Goal: Information Seeking & Learning: Learn about a topic

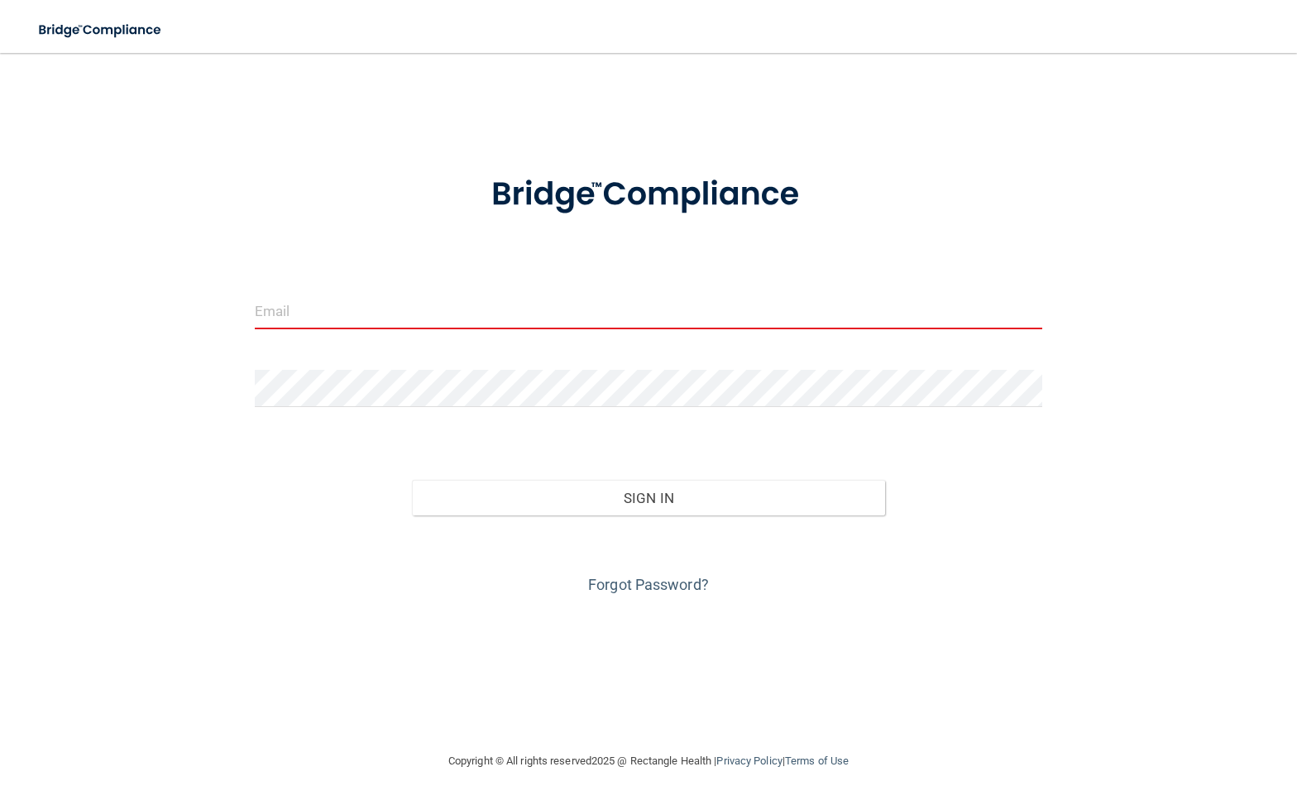
type input "[EMAIL_ADDRESS][DOMAIN_NAME]"
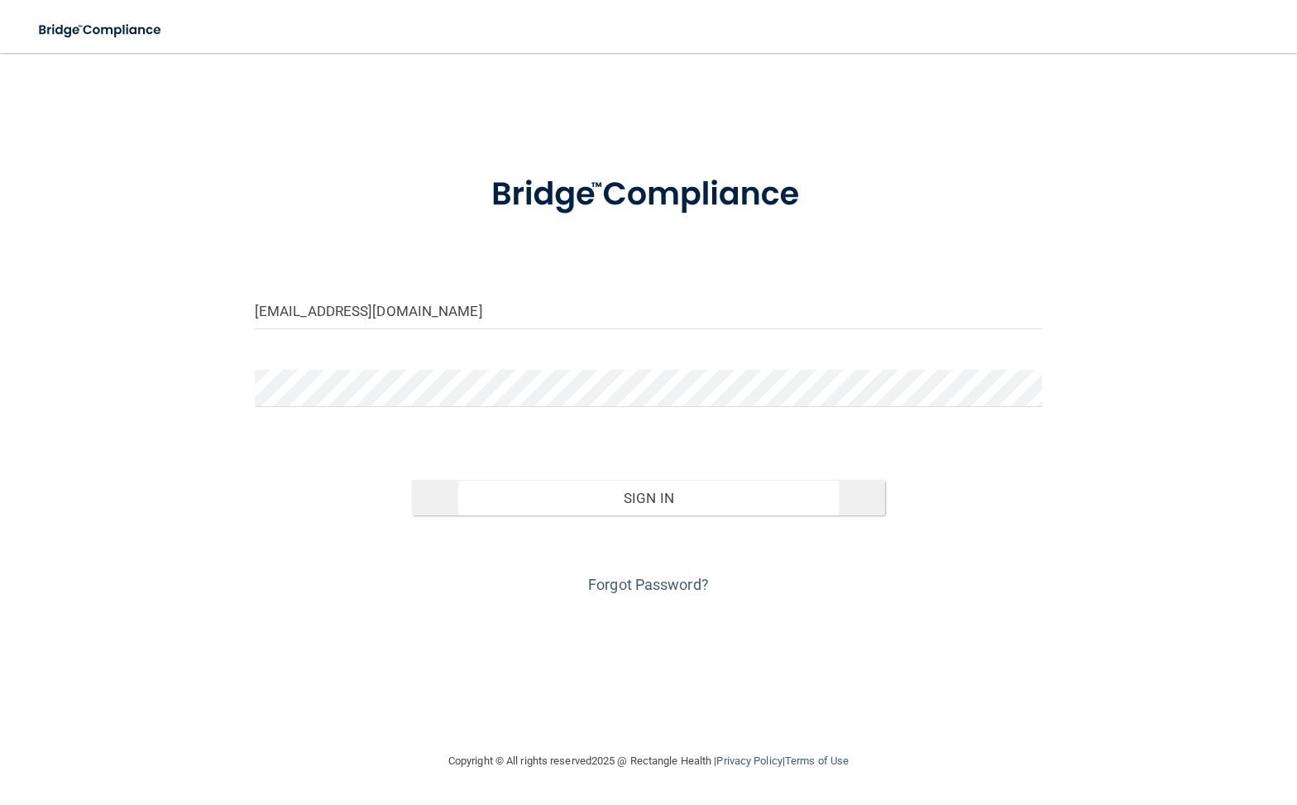
click at [607, 480] on button "Sign In" at bounding box center [648, 498] width 472 height 36
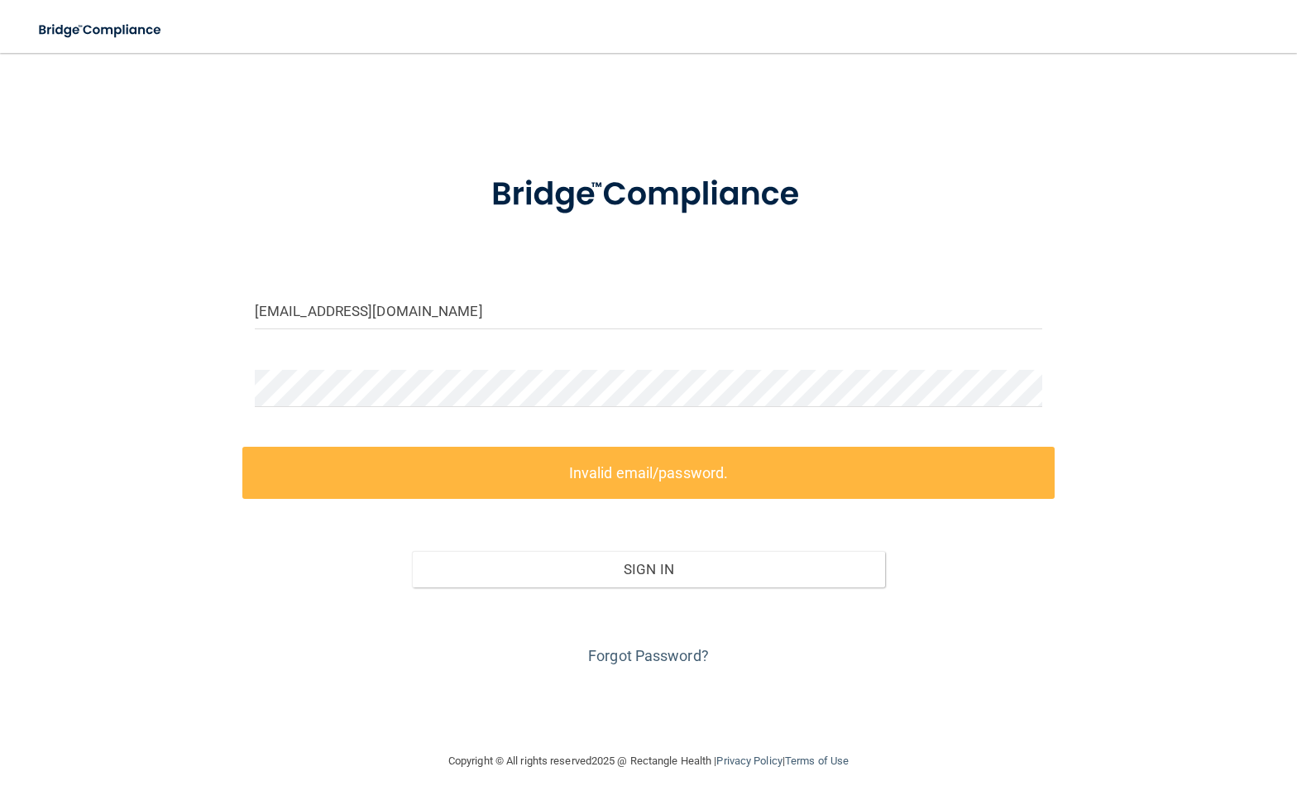
click at [617, 490] on label "Invalid email/password." at bounding box center [648, 473] width 812 height 52
click at [614, 572] on button "Sign In" at bounding box center [648, 569] width 472 height 36
click at [724, 429] on form "[EMAIL_ADDRESS][DOMAIN_NAME] Invalid email/password. You don't have permission …" at bounding box center [648, 410] width 787 height 517
click at [599, 477] on label "Invalid email/password." at bounding box center [648, 473] width 812 height 52
click at [1049, 374] on div at bounding box center [648, 395] width 812 height 50
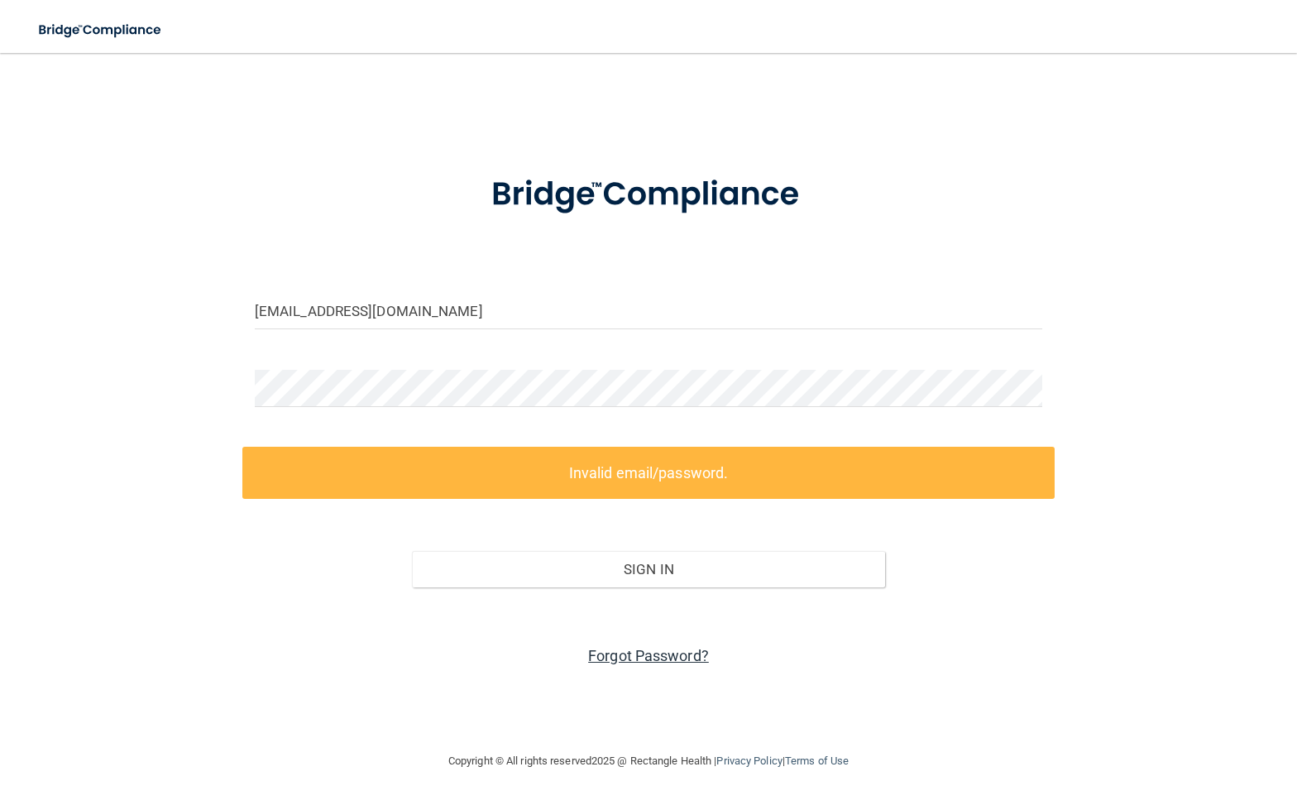
click at [630, 648] on link "Forgot Password?" at bounding box center [648, 655] width 121 height 17
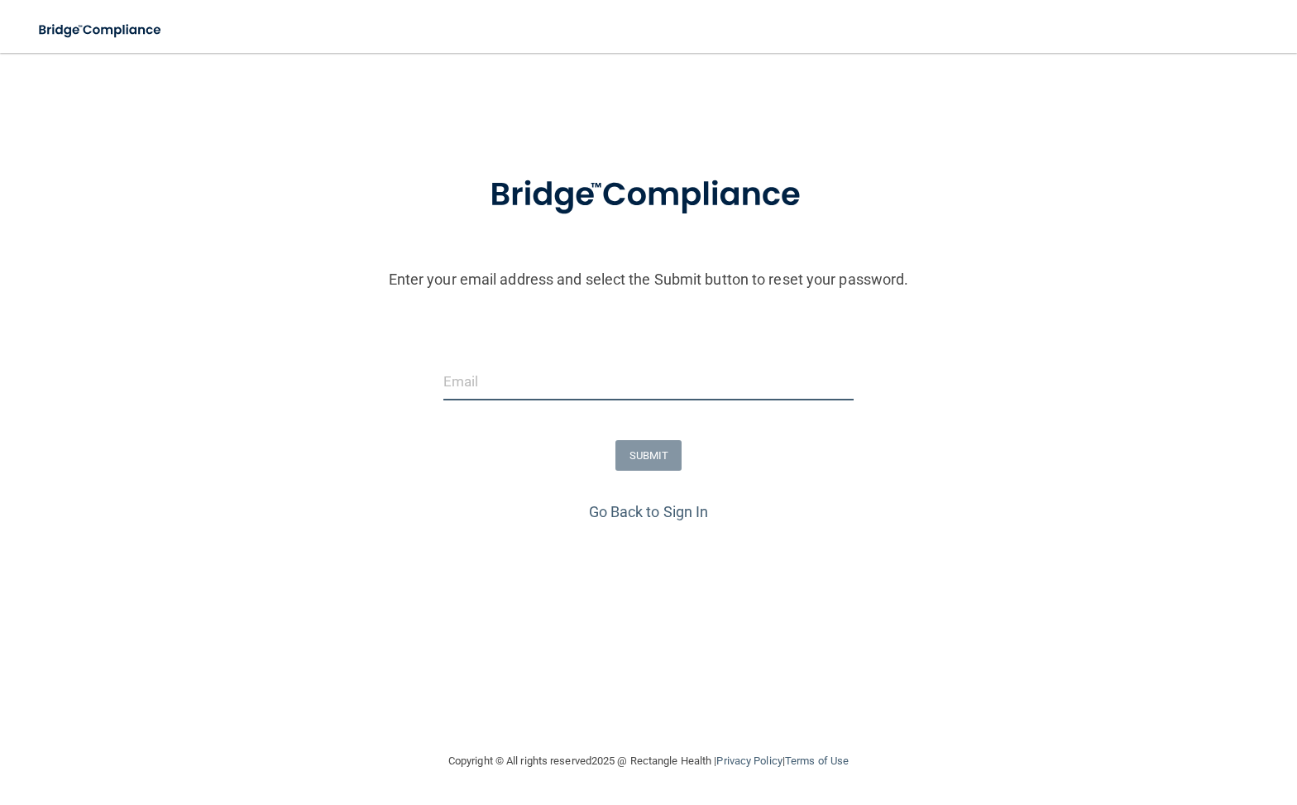
click at [625, 370] on input "email" at bounding box center [648, 381] width 410 height 37
type input "[EMAIL_ADDRESS][DOMAIN_NAME]"
click at [648, 459] on button "SUBMIT" at bounding box center [648, 455] width 67 height 31
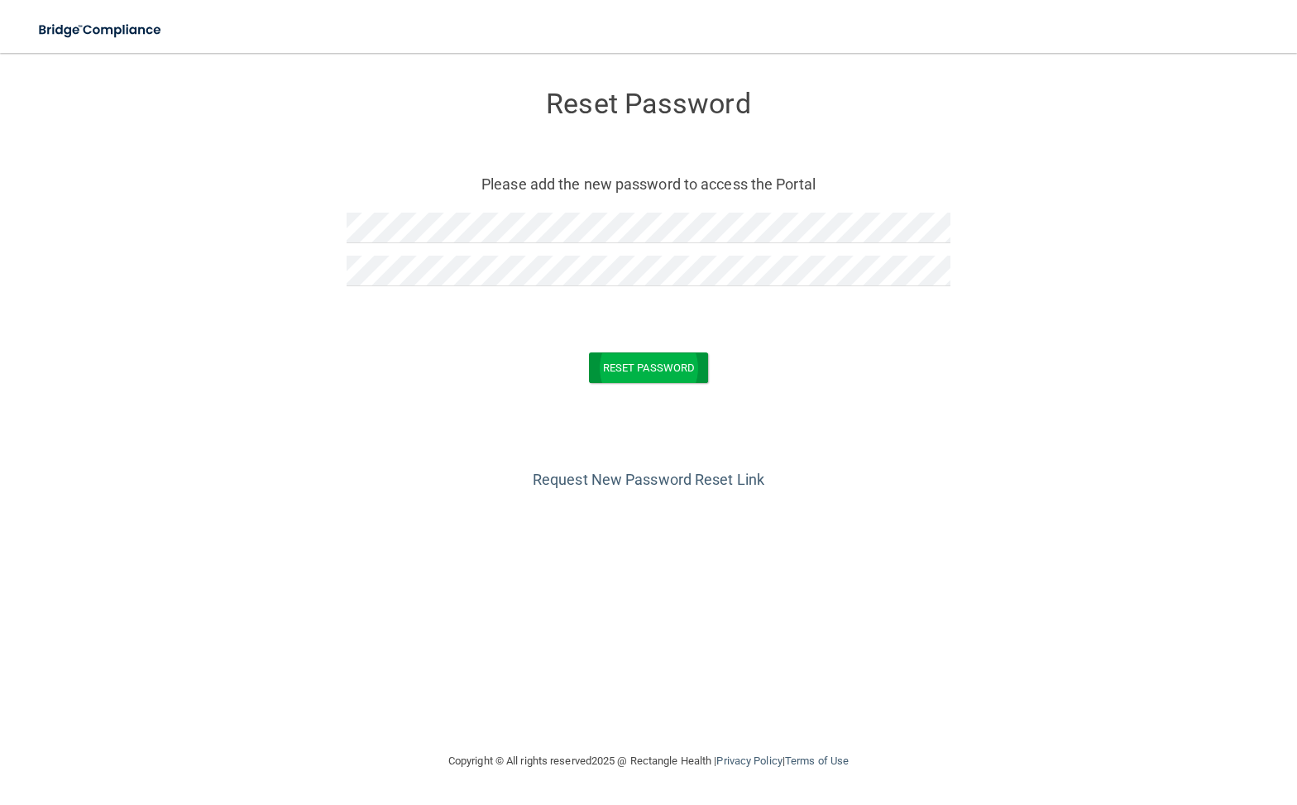
click at [643, 368] on button "Reset Password" at bounding box center [648, 367] width 119 height 31
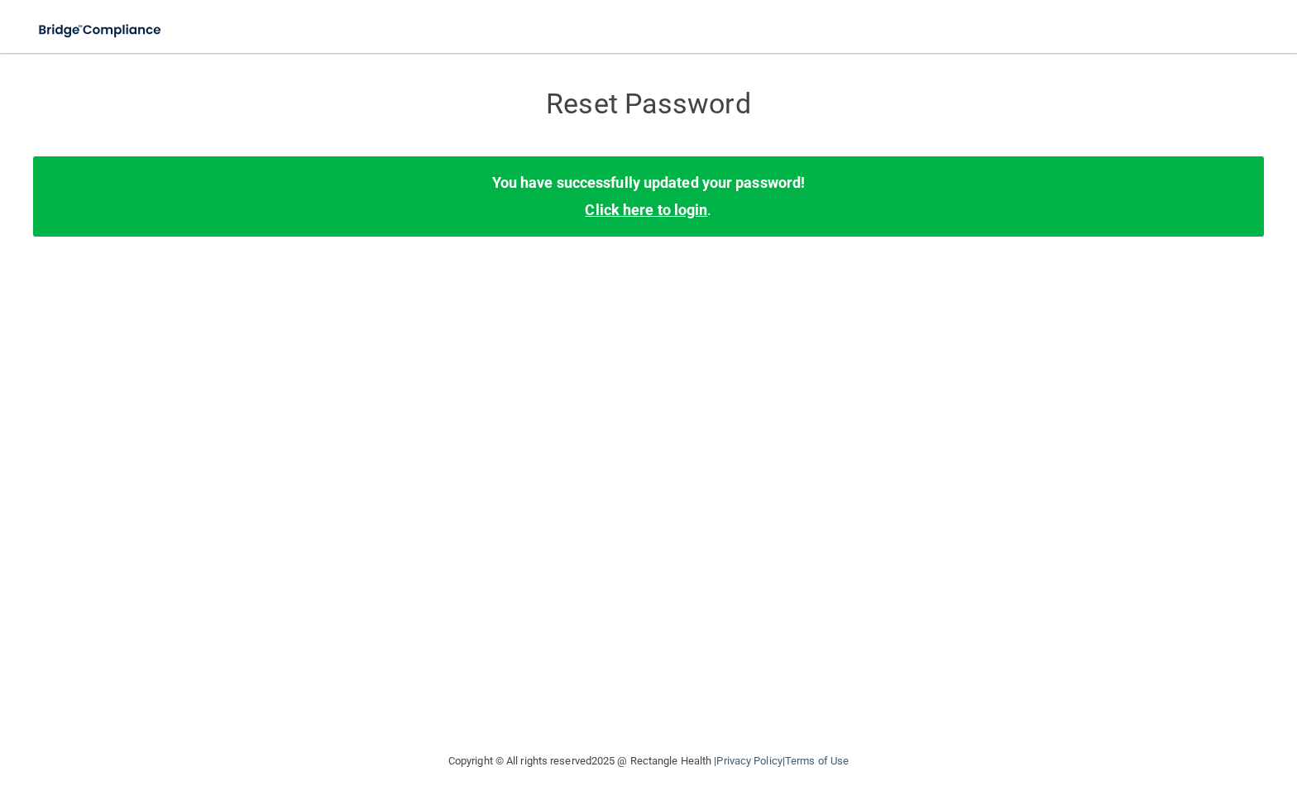
click at [695, 213] on link "Click here to login" at bounding box center [646, 209] width 122 height 17
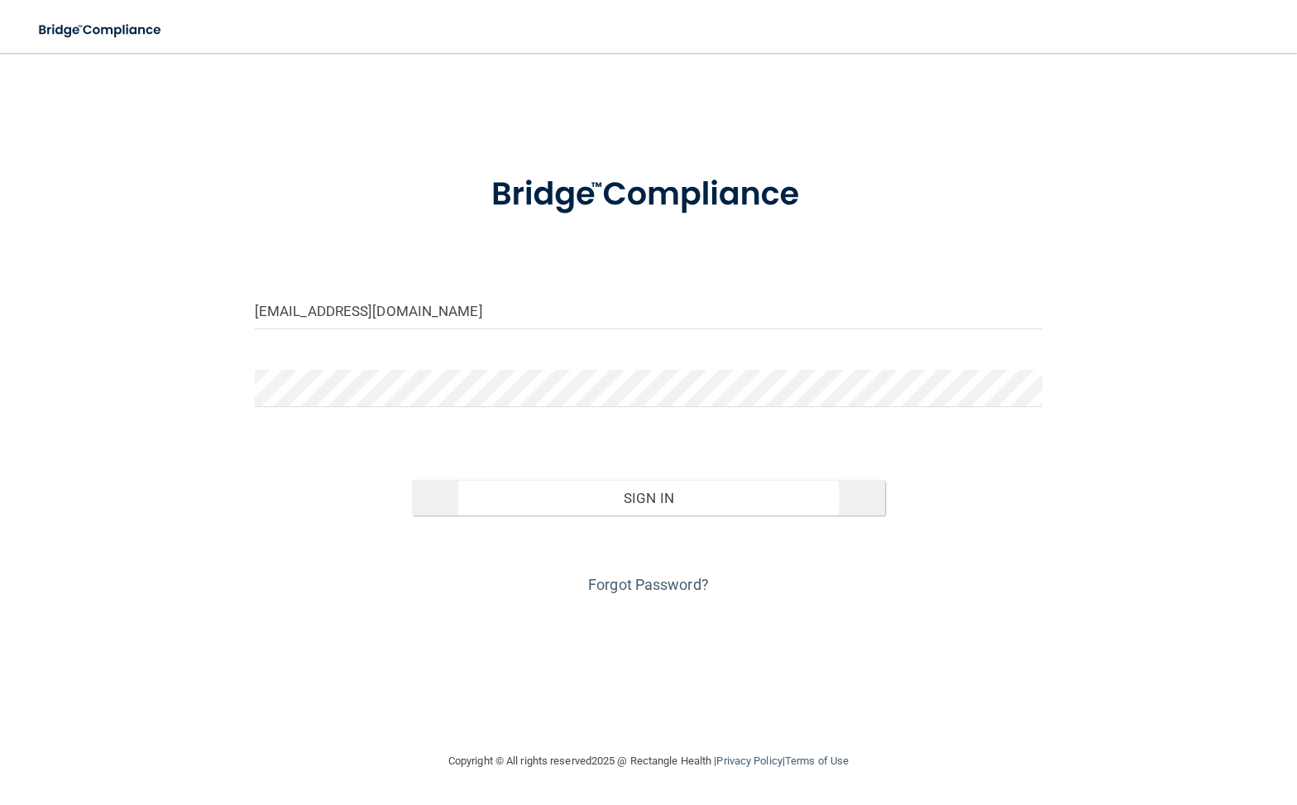
click at [599, 497] on button "Sign In" at bounding box center [648, 498] width 472 height 36
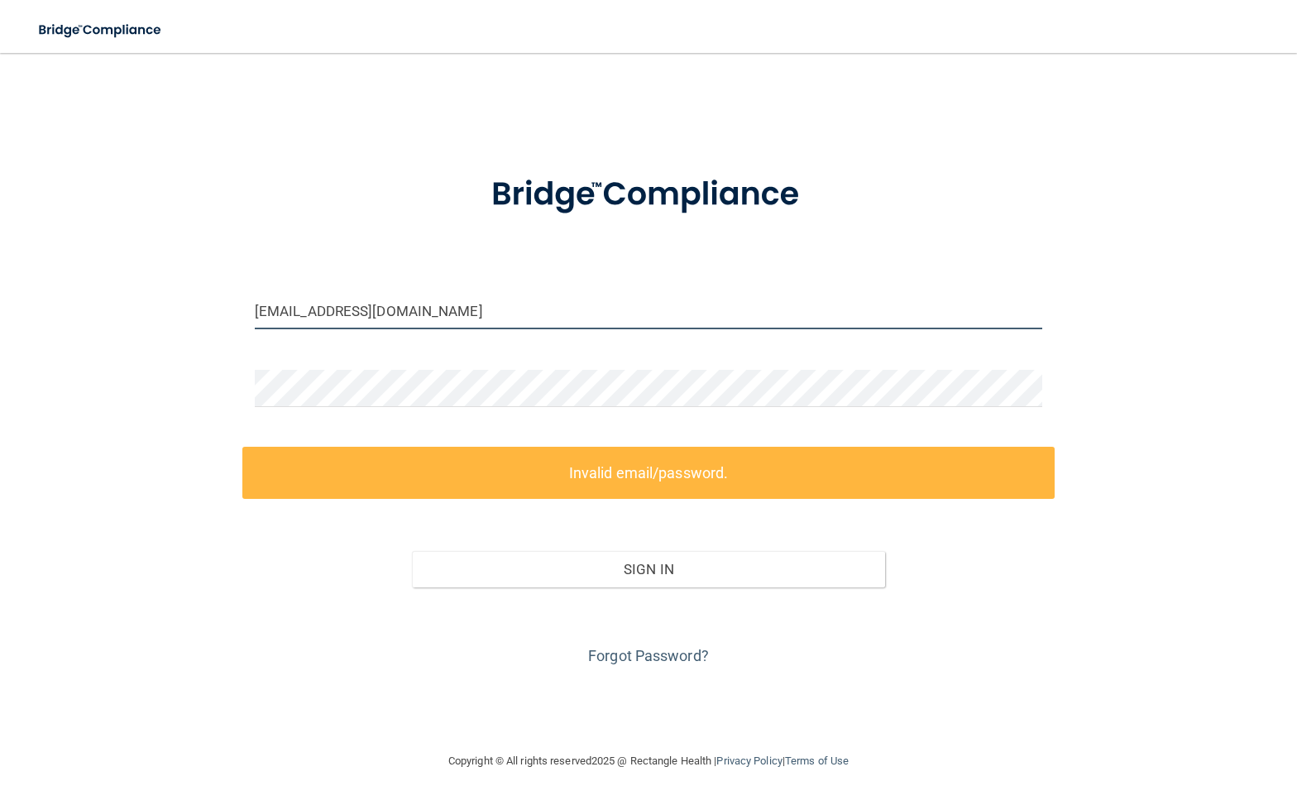
click at [758, 318] on input "[EMAIL_ADDRESS][DOMAIN_NAME]" at bounding box center [648, 310] width 787 height 37
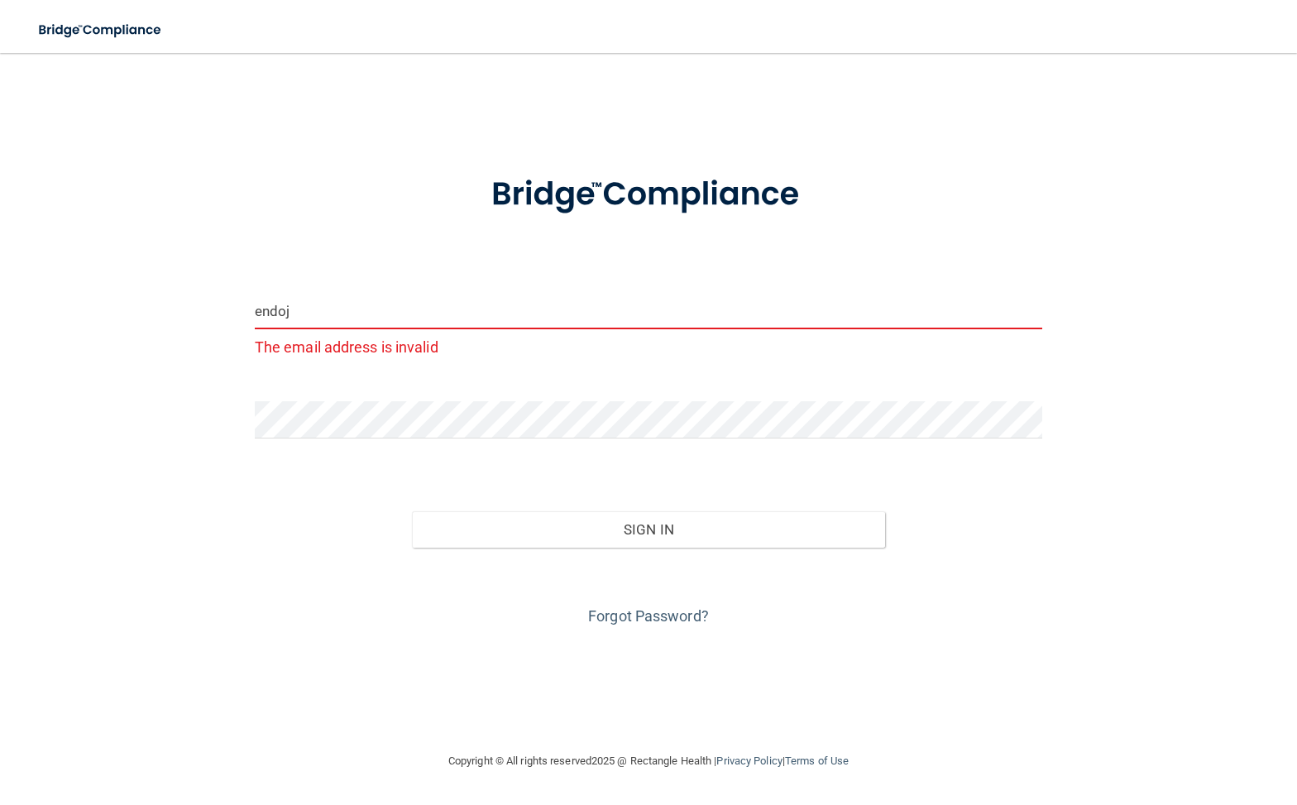
type input "endojo"
type input "[EMAIL_ADDRESS][DOMAIN_NAME]"
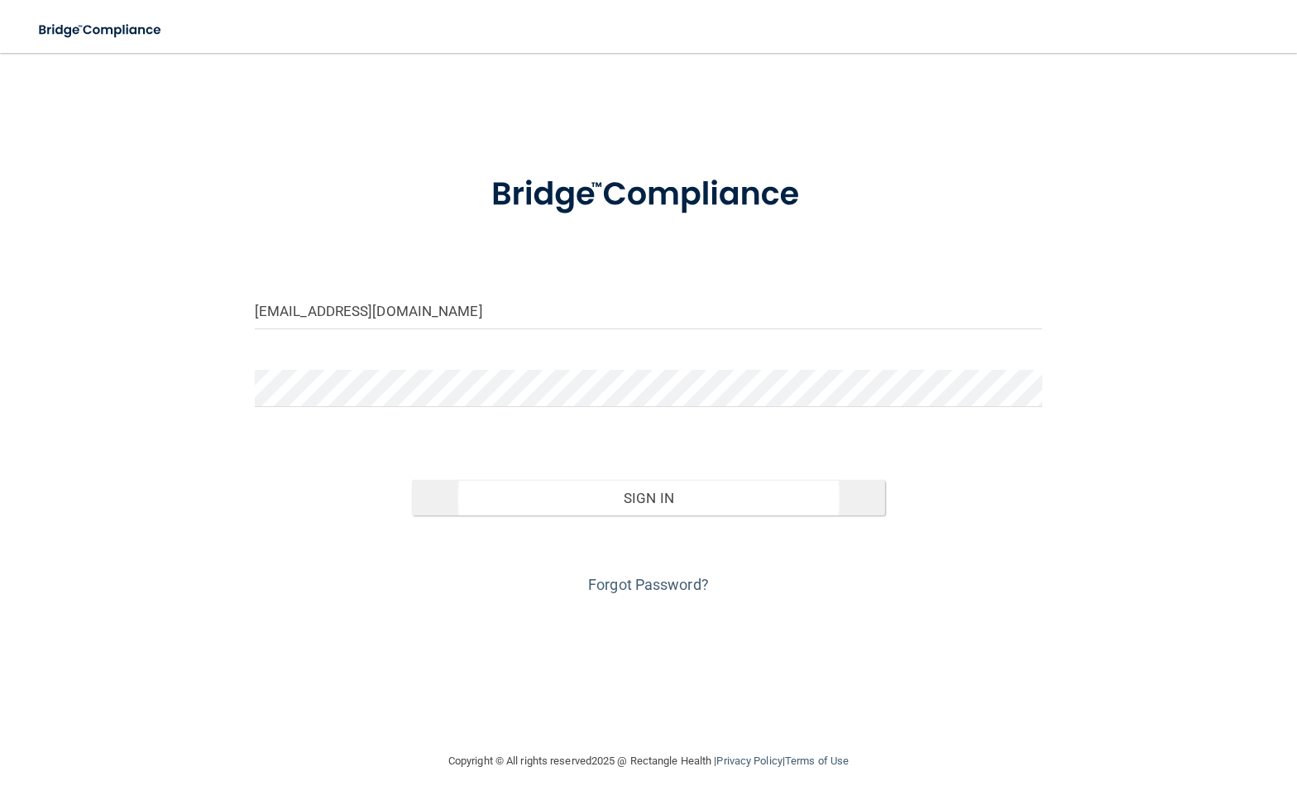
click at [624, 496] on button "Sign In" at bounding box center [648, 498] width 472 height 36
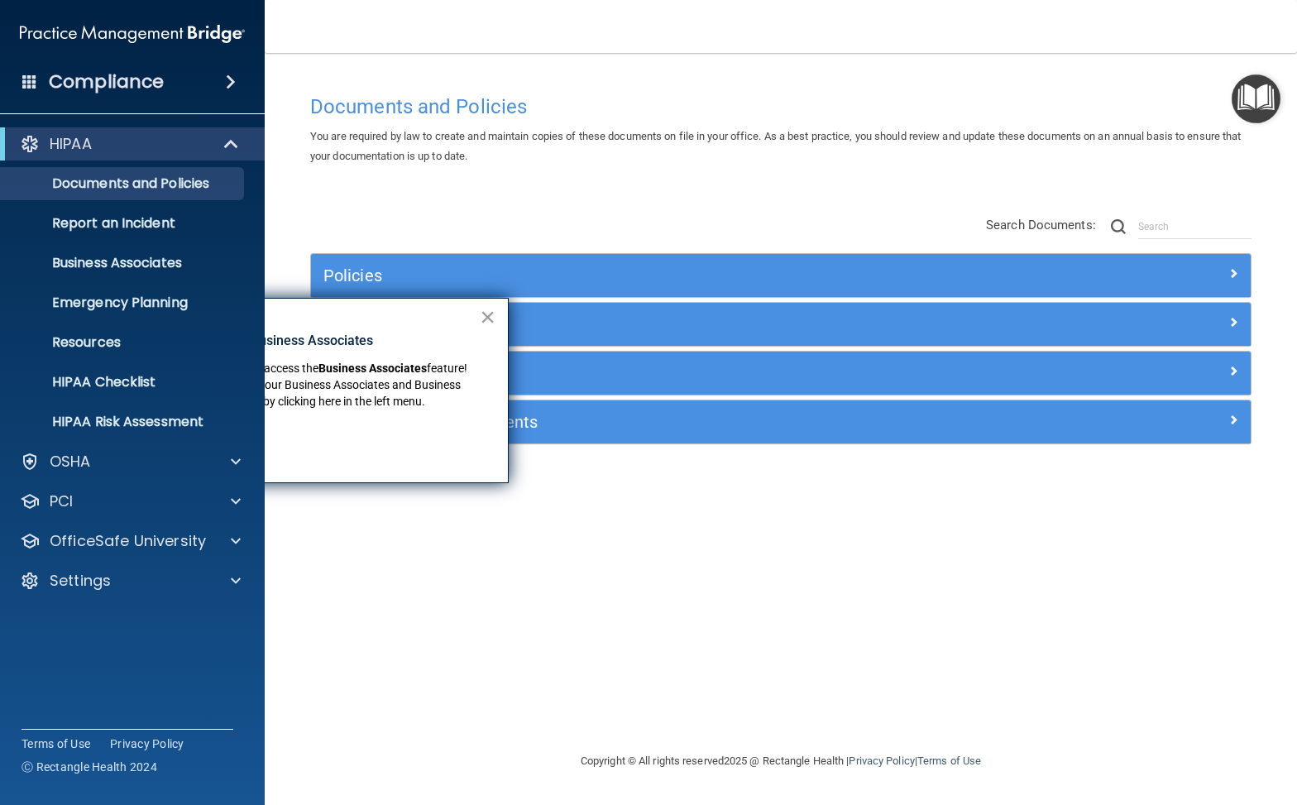
click at [619, 525] on div "Documents and Policies You are required by law to create and maintain copies of…" at bounding box center [781, 418] width 966 height 665
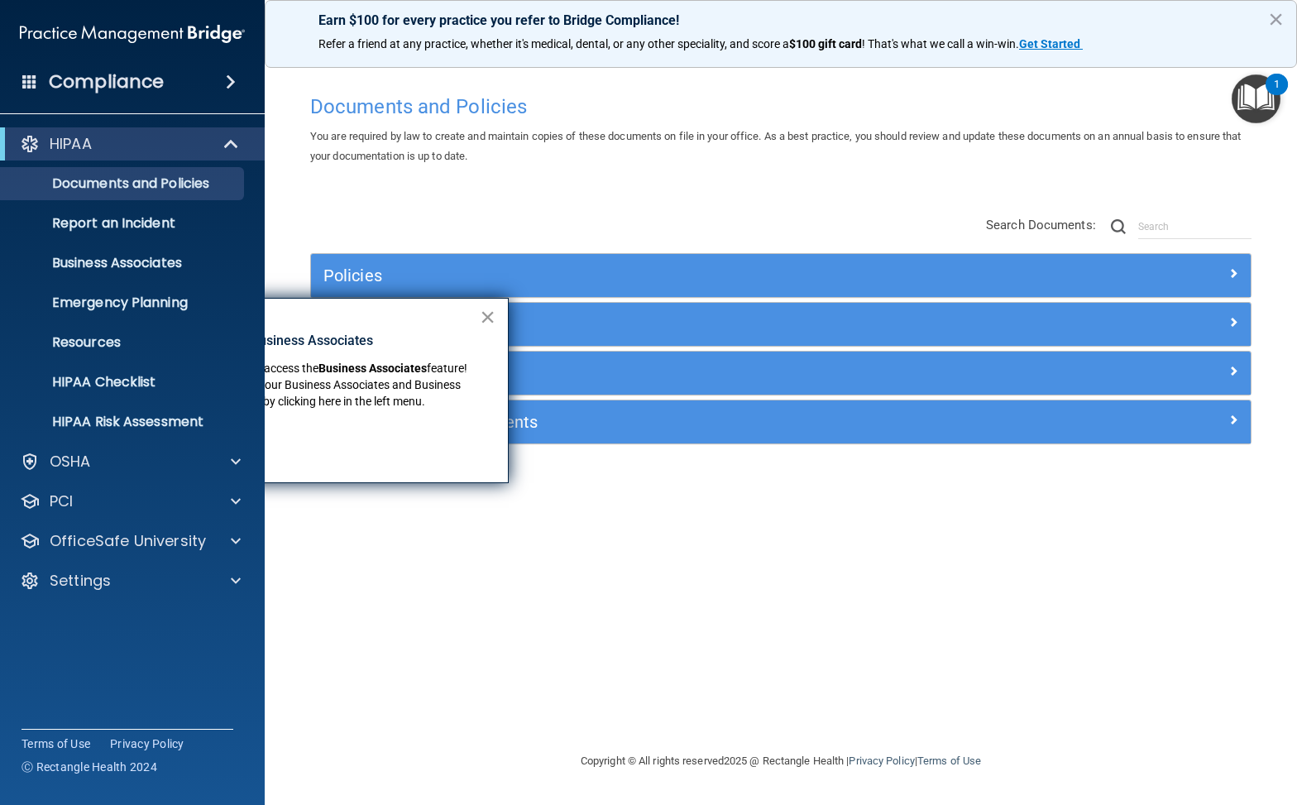
click at [490, 315] on button "×" at bounding box center [488, 317] width 16 height 26
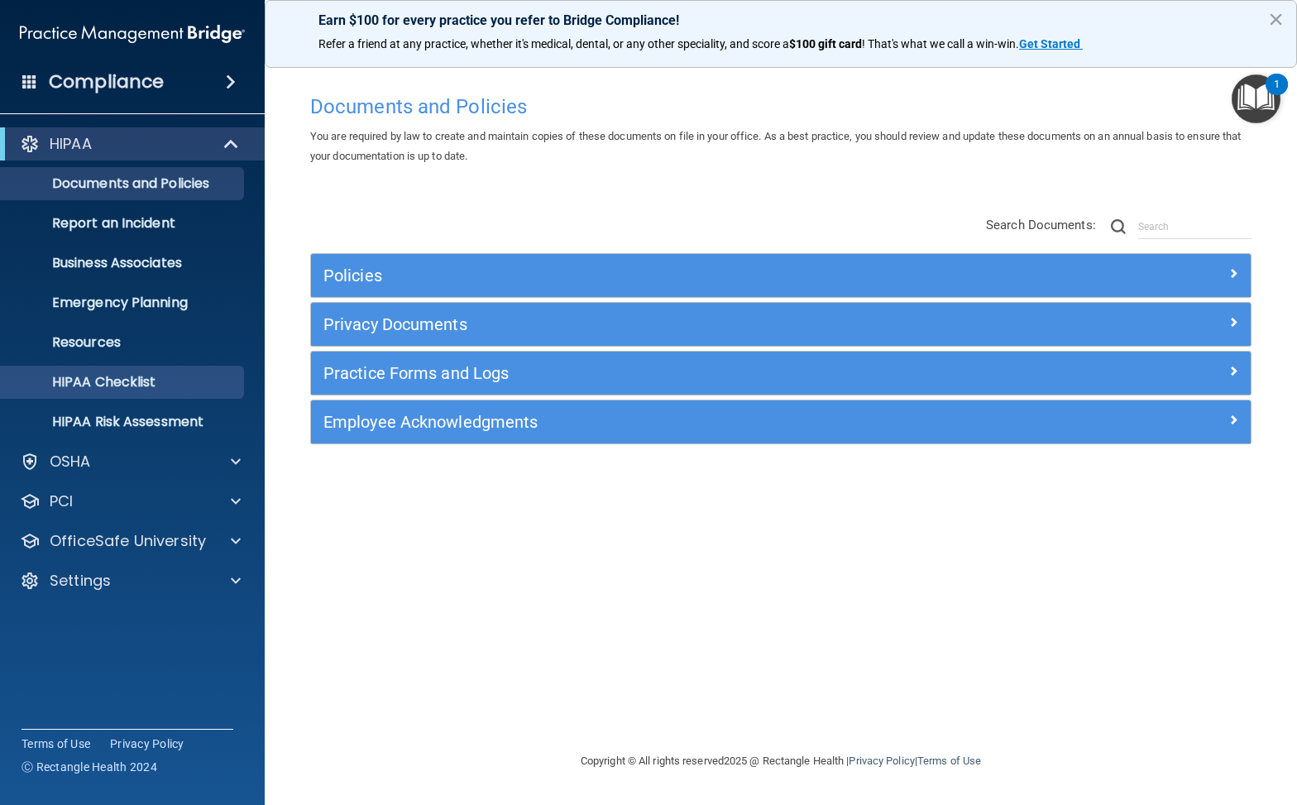
click at [150, 380] on p "HIPAA Checklist" at bounding box center [124, 382] width 226 height 17
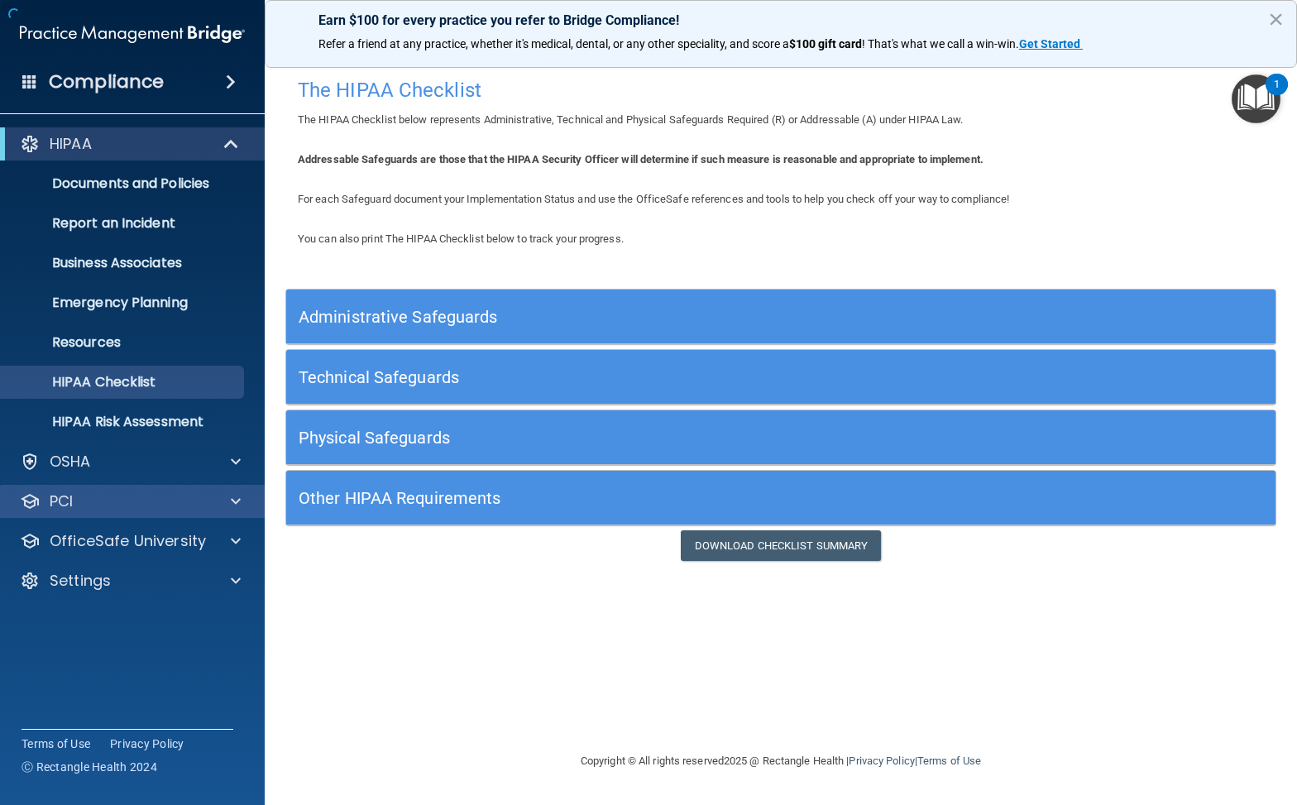
click at [229, 499] on div at bounding box center [233, 501] width 41 height 20
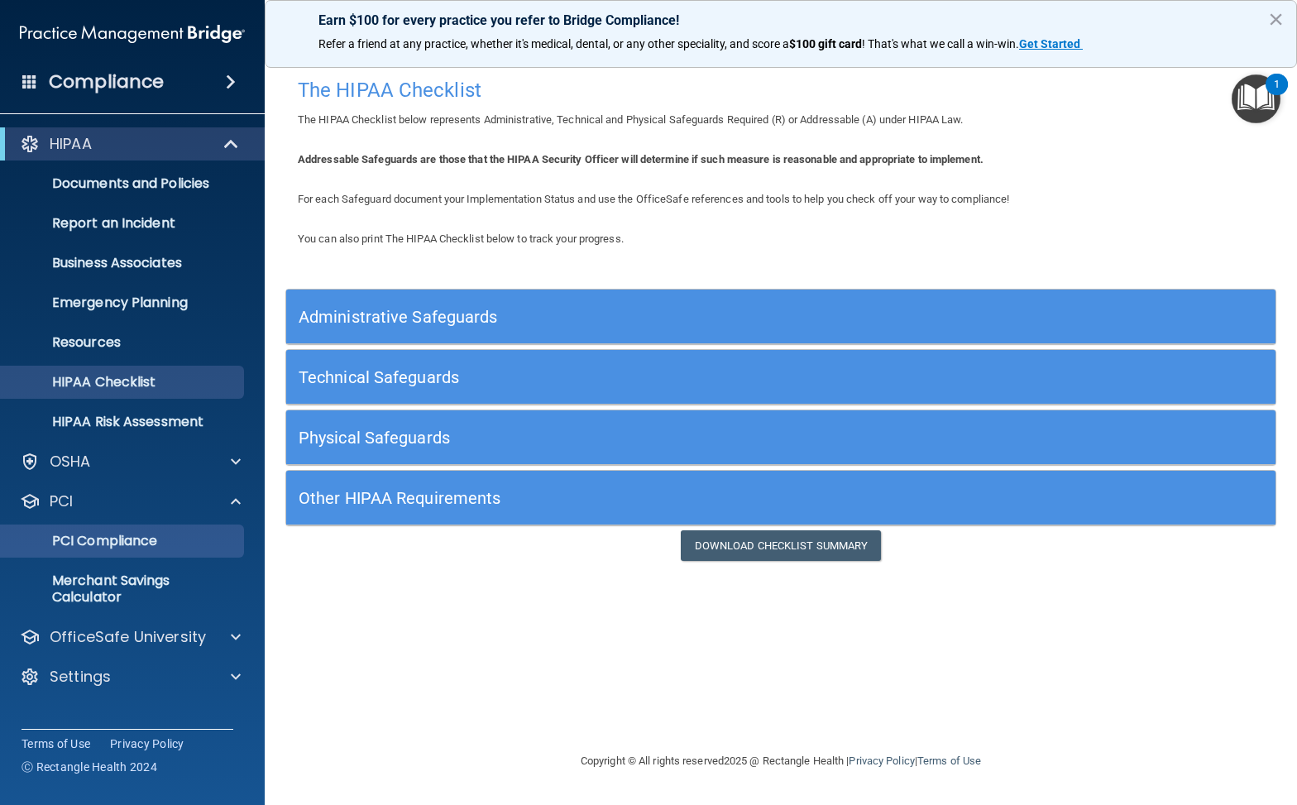
click at [202, 528] on link "PCI Compliance" at bounding box center [113, 540] width 261 height 33
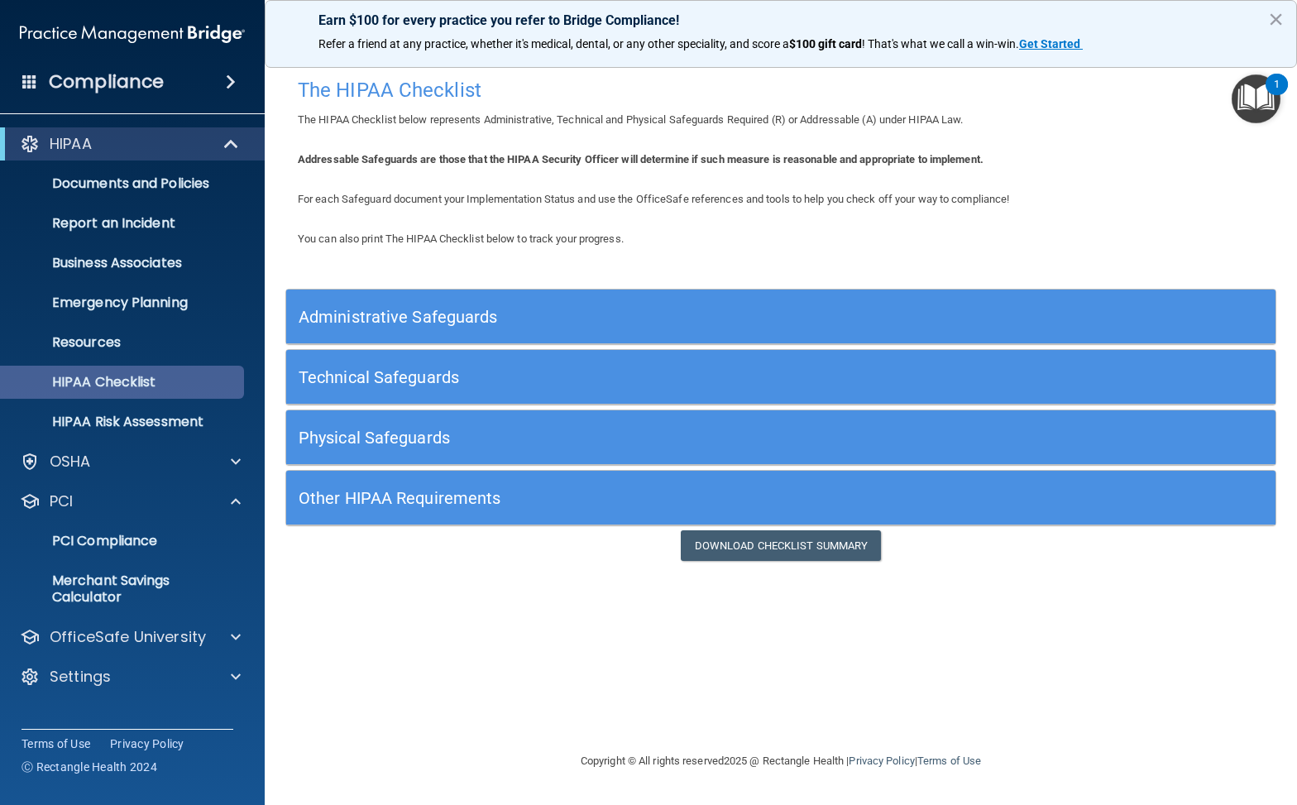
click at [191, 382] on p "HIPAA Checklist" at bounding box center [124, 382] width 226 height 17
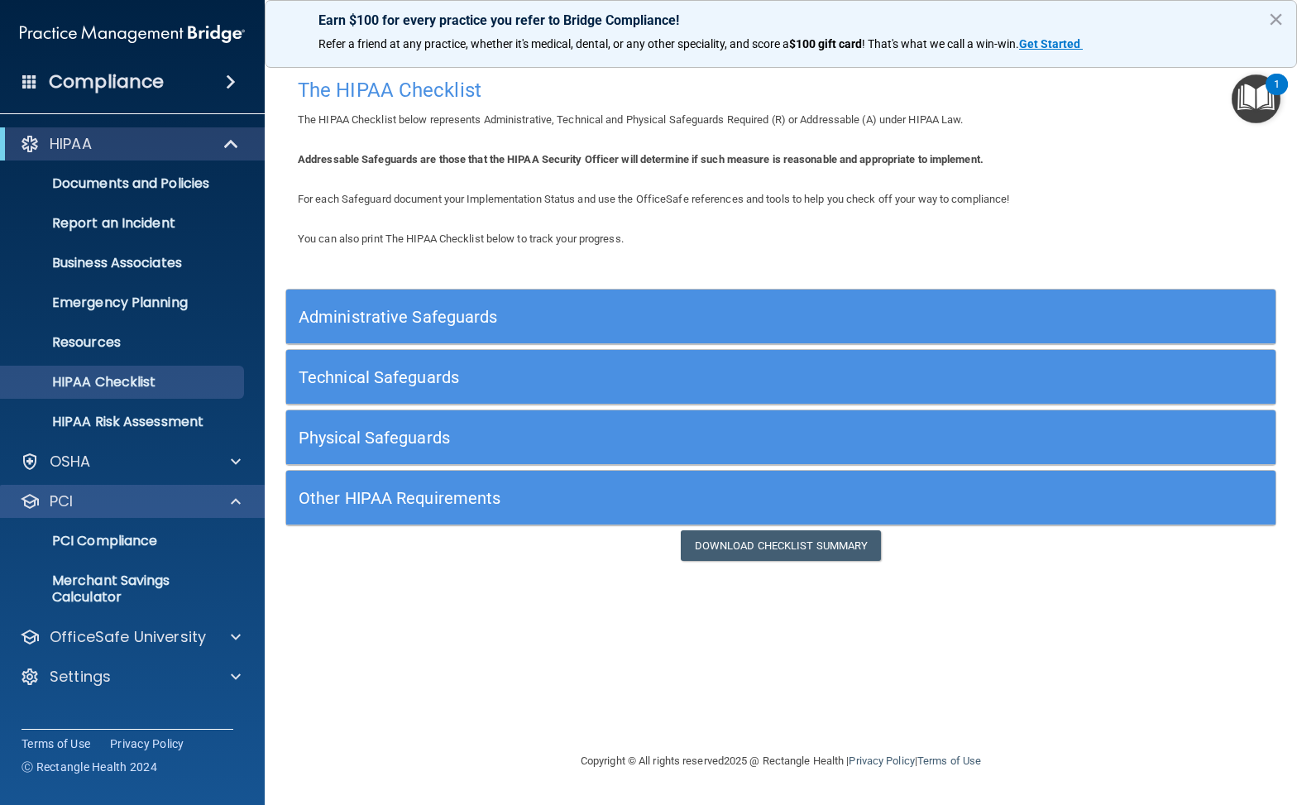
click at [238, 502] on span at bounding box center [236, 501] width 10 height 20
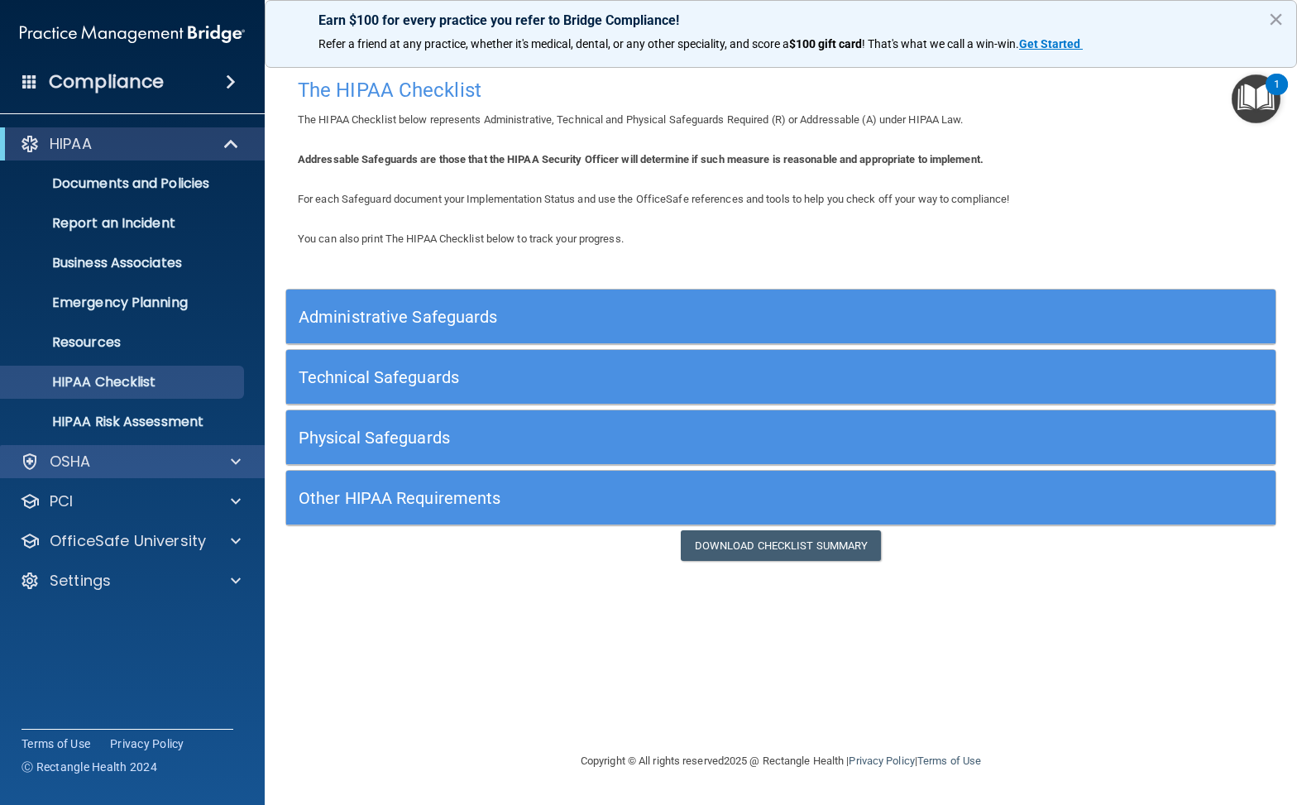
click at [229, 456] on div at bounding box center [233, 462] width 41 height 20
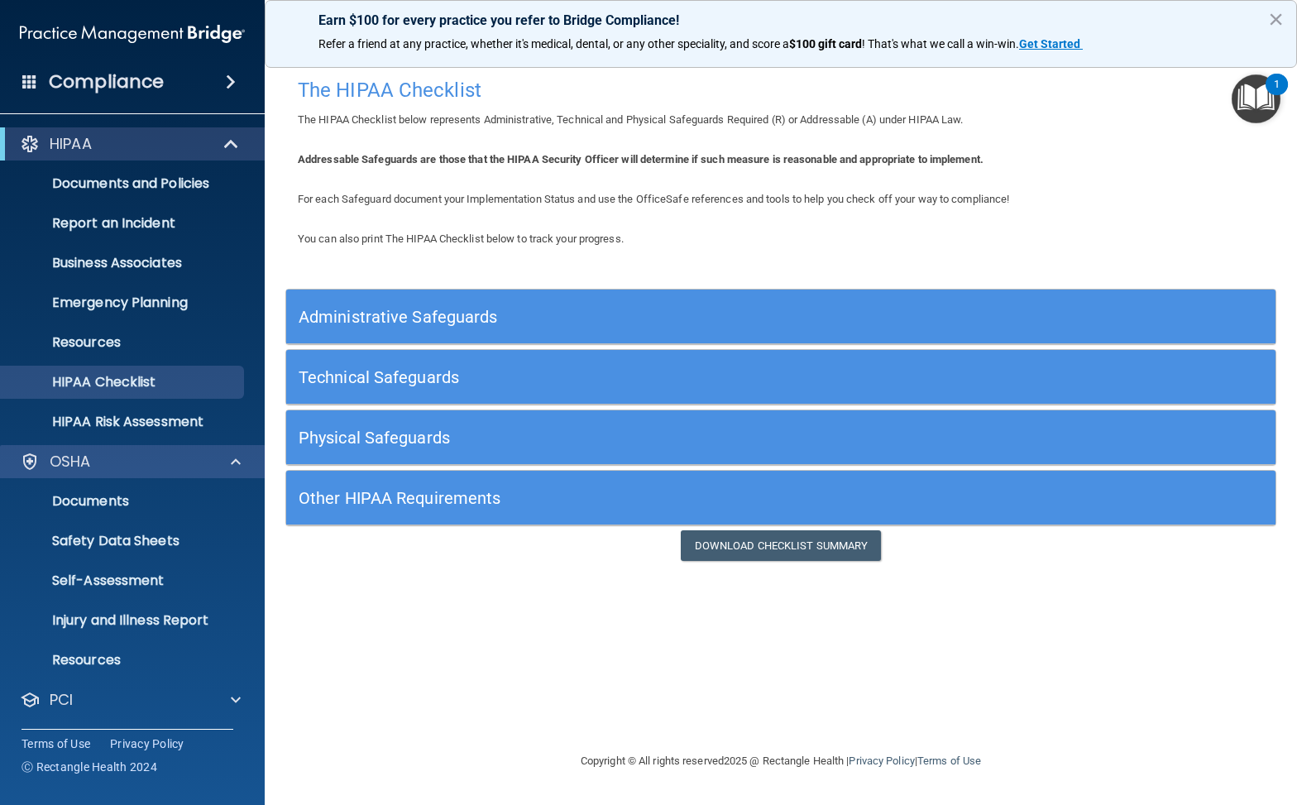
click at [229, 456] on div at bounding box center [233, 462] width 41 height 20
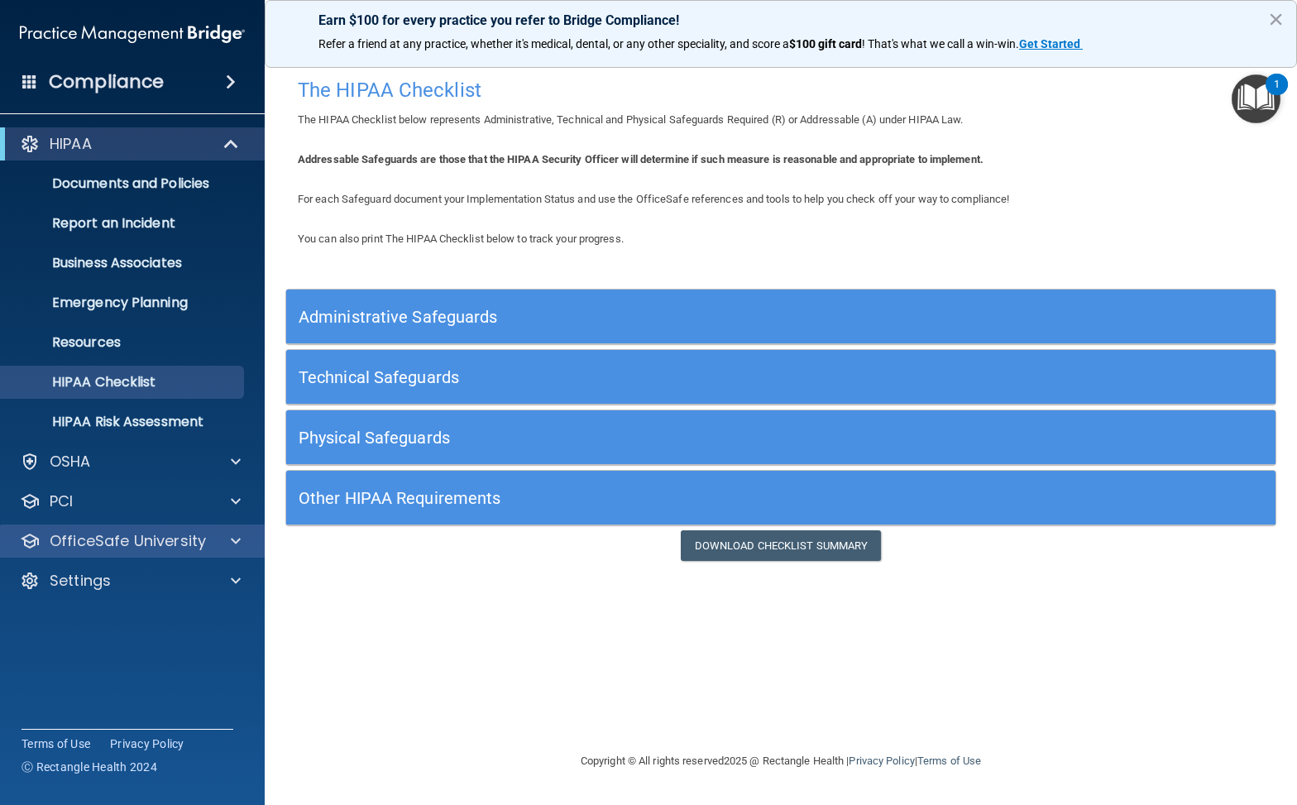
click at [233, 542] on span at bounding box center [236, 541] width 10 height 20
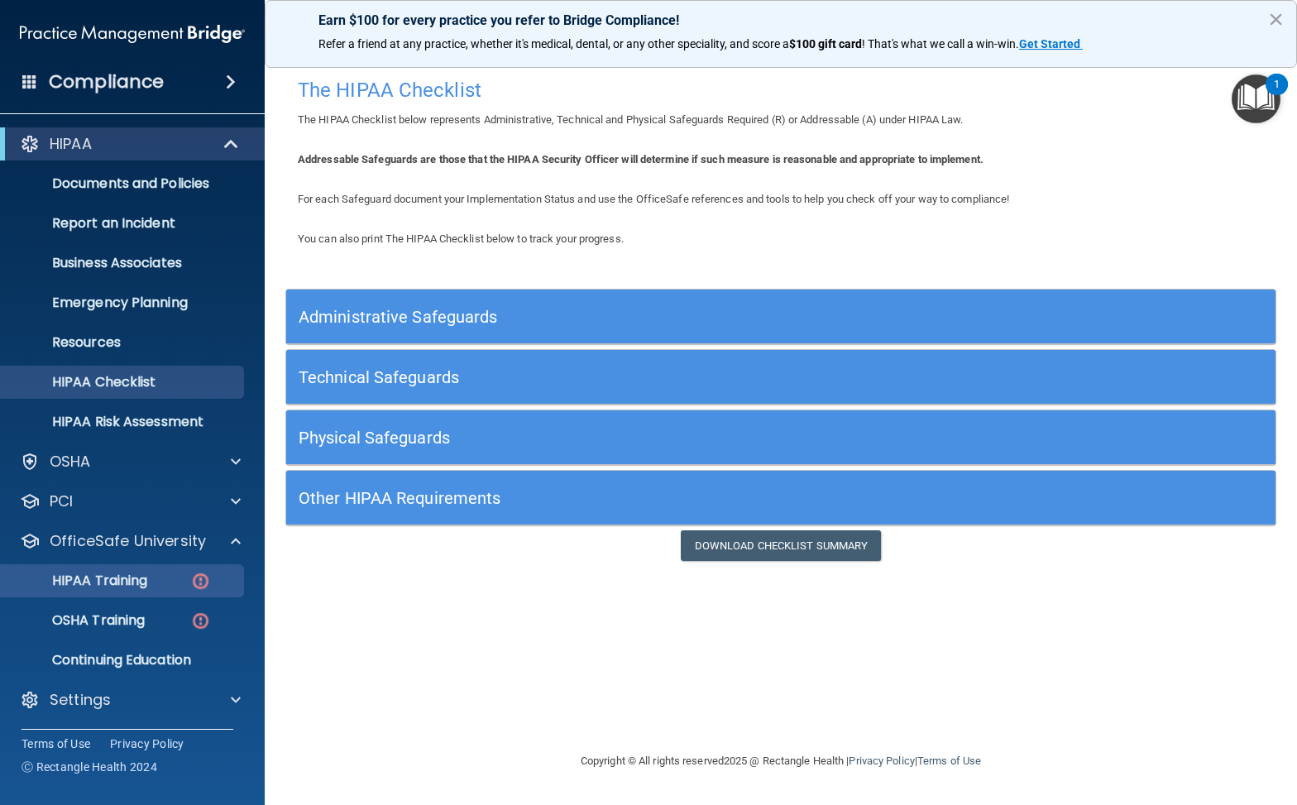
click at [161, 575] on div "HIPAA Training" at bounding box center [124, 580] width 226 height 17
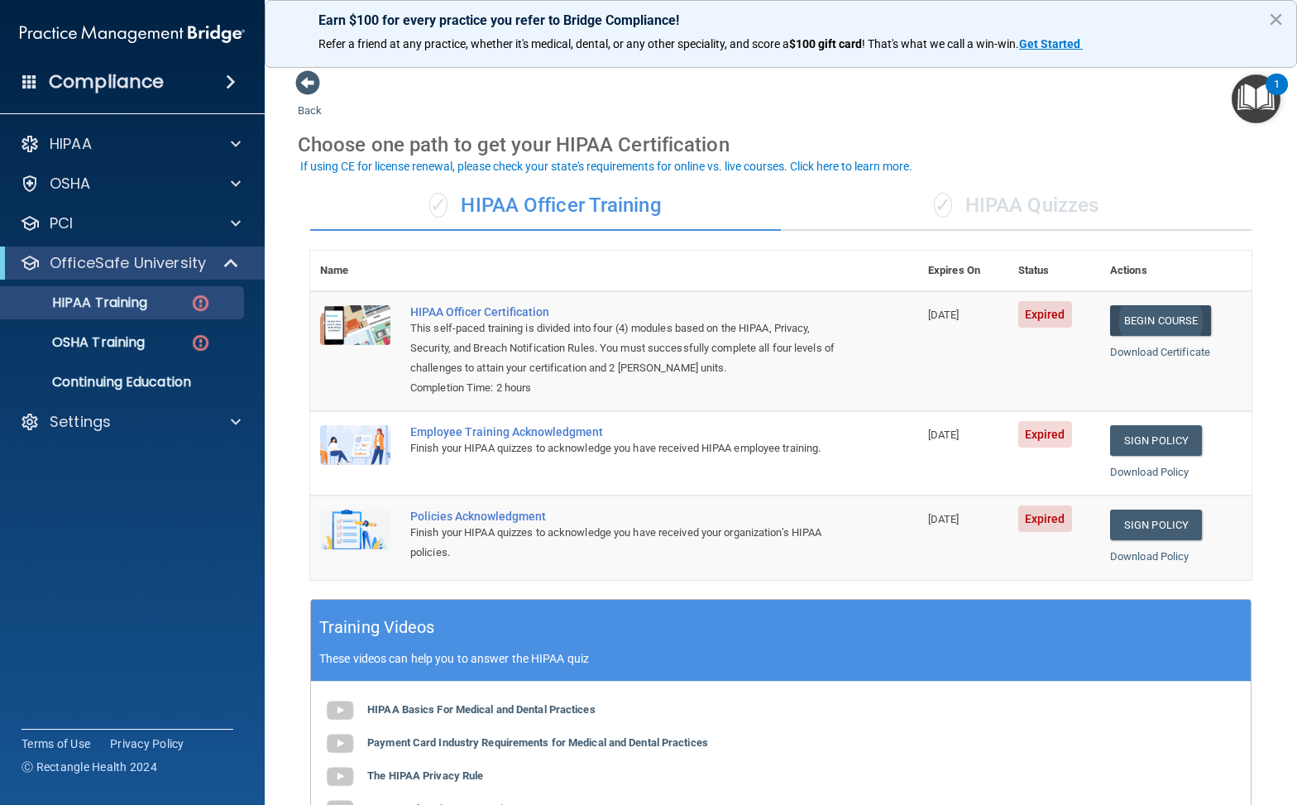
click at [1151, 316] on link "Begin Course" at bounding box center [1160, 320] width 101 height 31
